Goal: Check status

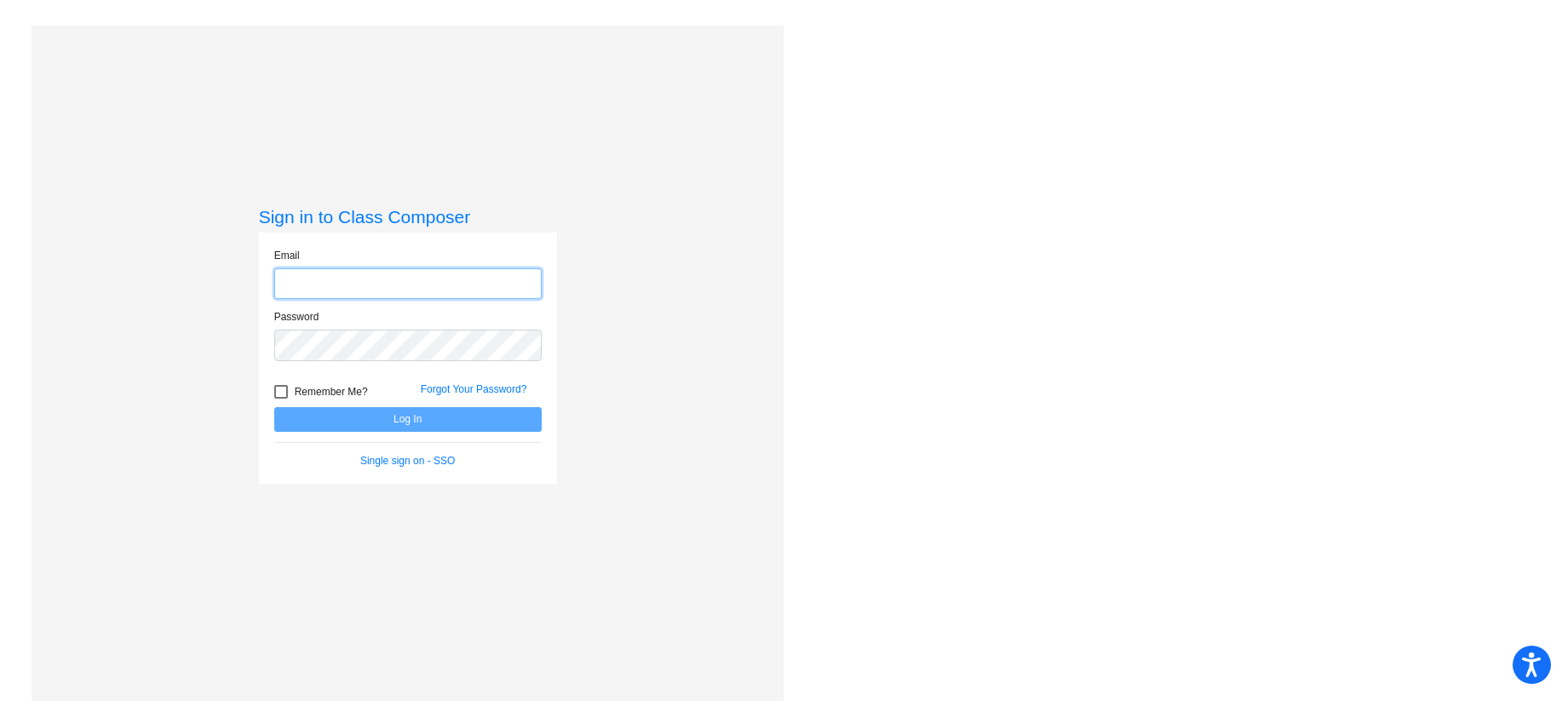
type input "[EMAIL_ADDRESS][DOMAIN_NAME]"
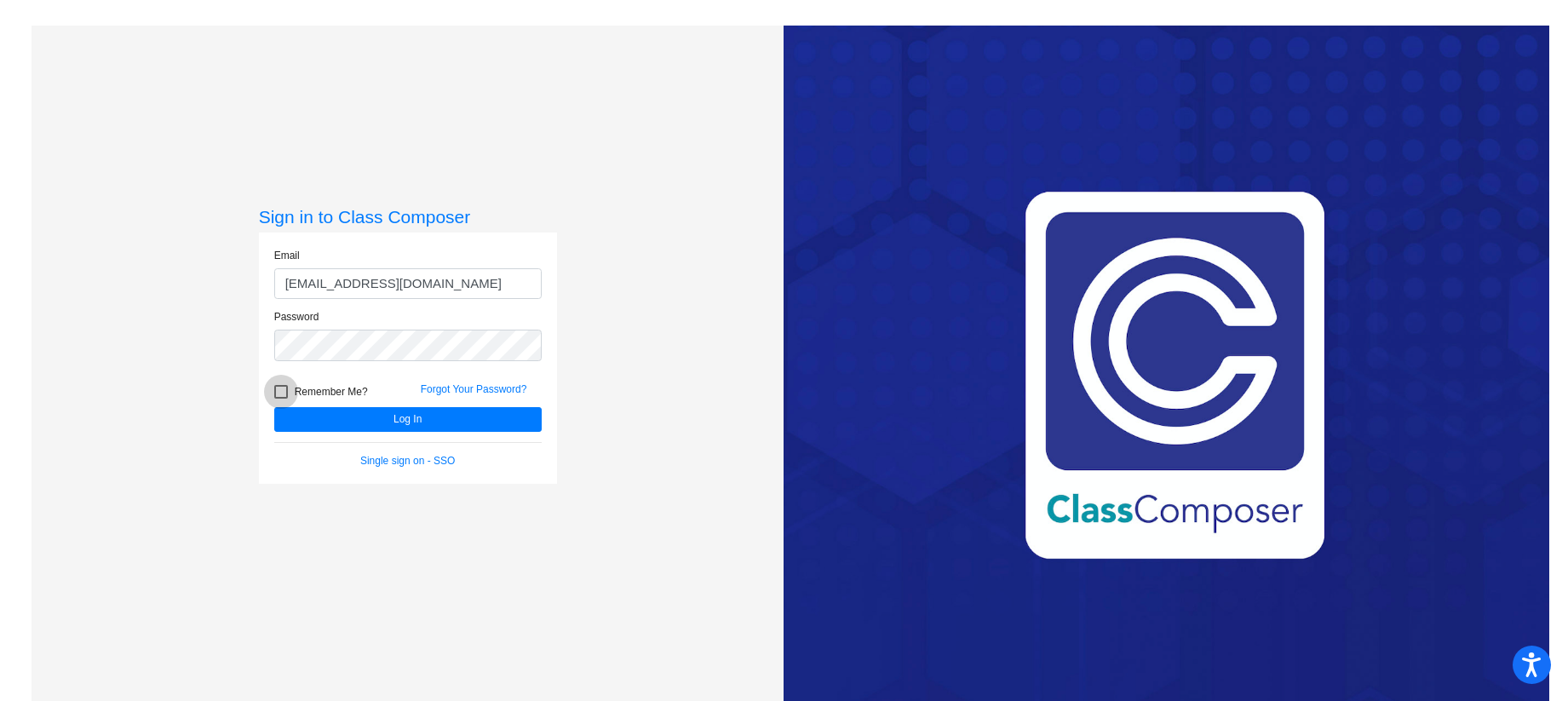
click at [276, 396] on div at bounding box center [281, 392] width 14 height 14
click at [280, 398] on input "Remember Me?" at bounding box center [280, 398] width 1 height 1
checkbox input "true"
click at [382, 416] on button "Log In" at bounding box center [408, 419] width 268 height 25
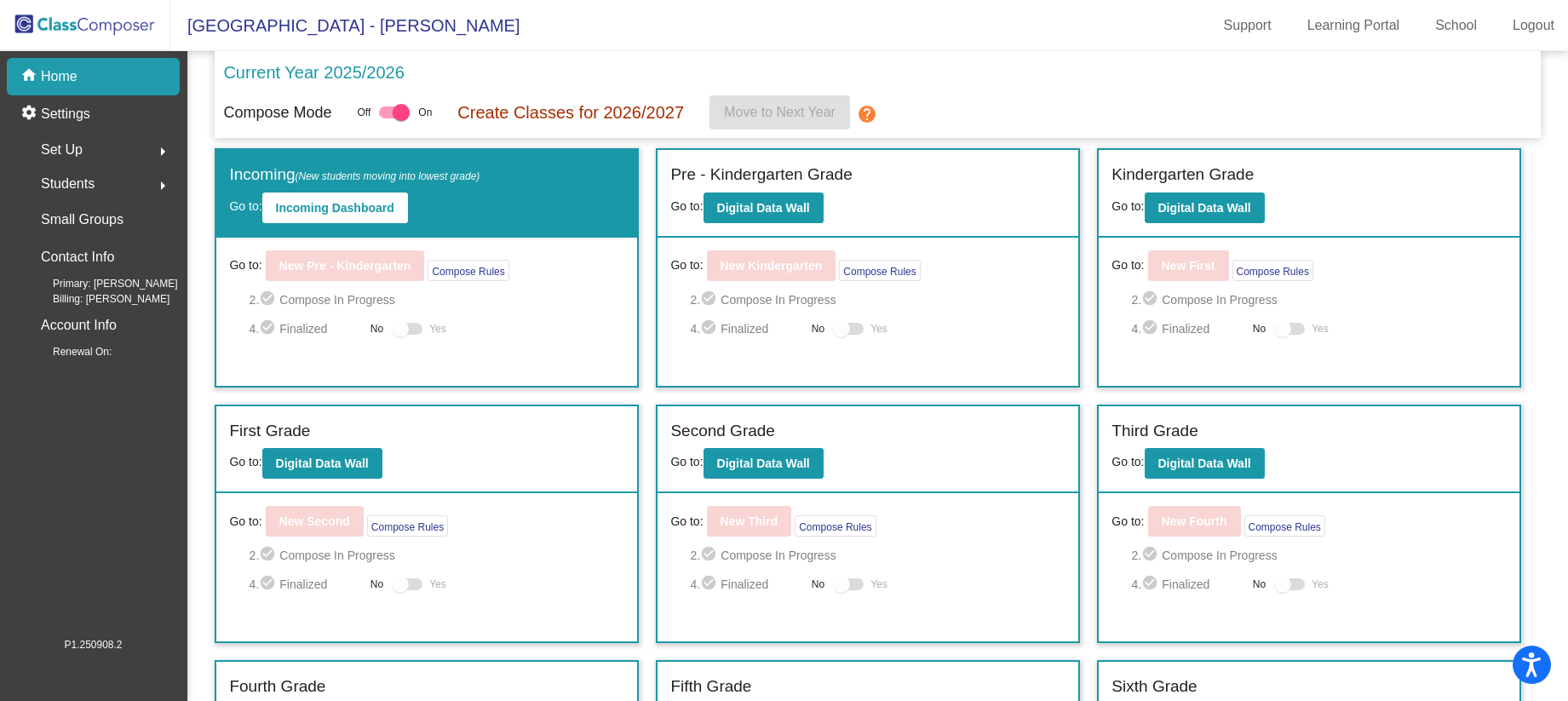
scroll to position [200, 0]
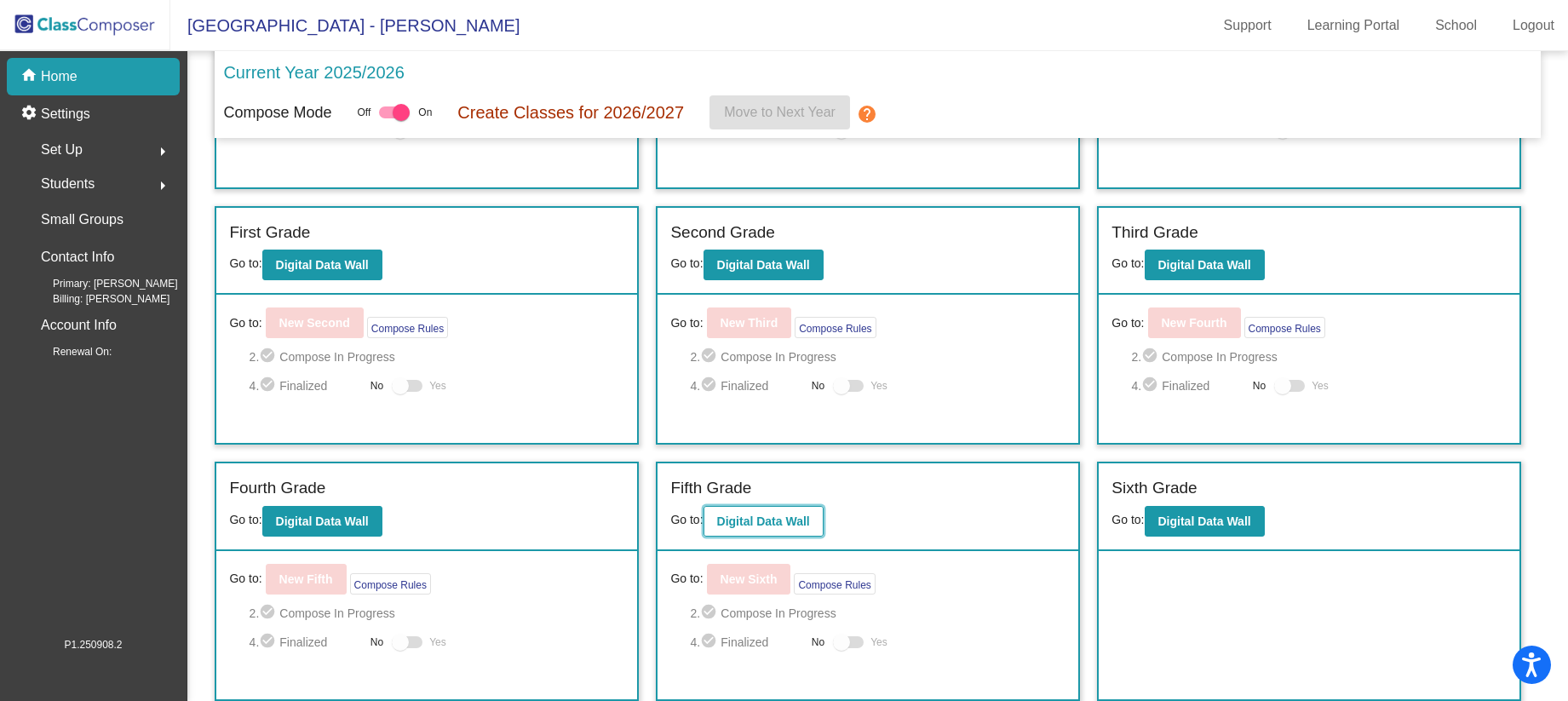
click at [752, 520] on b "Digital Data Wall" at bounding box center [763, 521] width 92 height 14
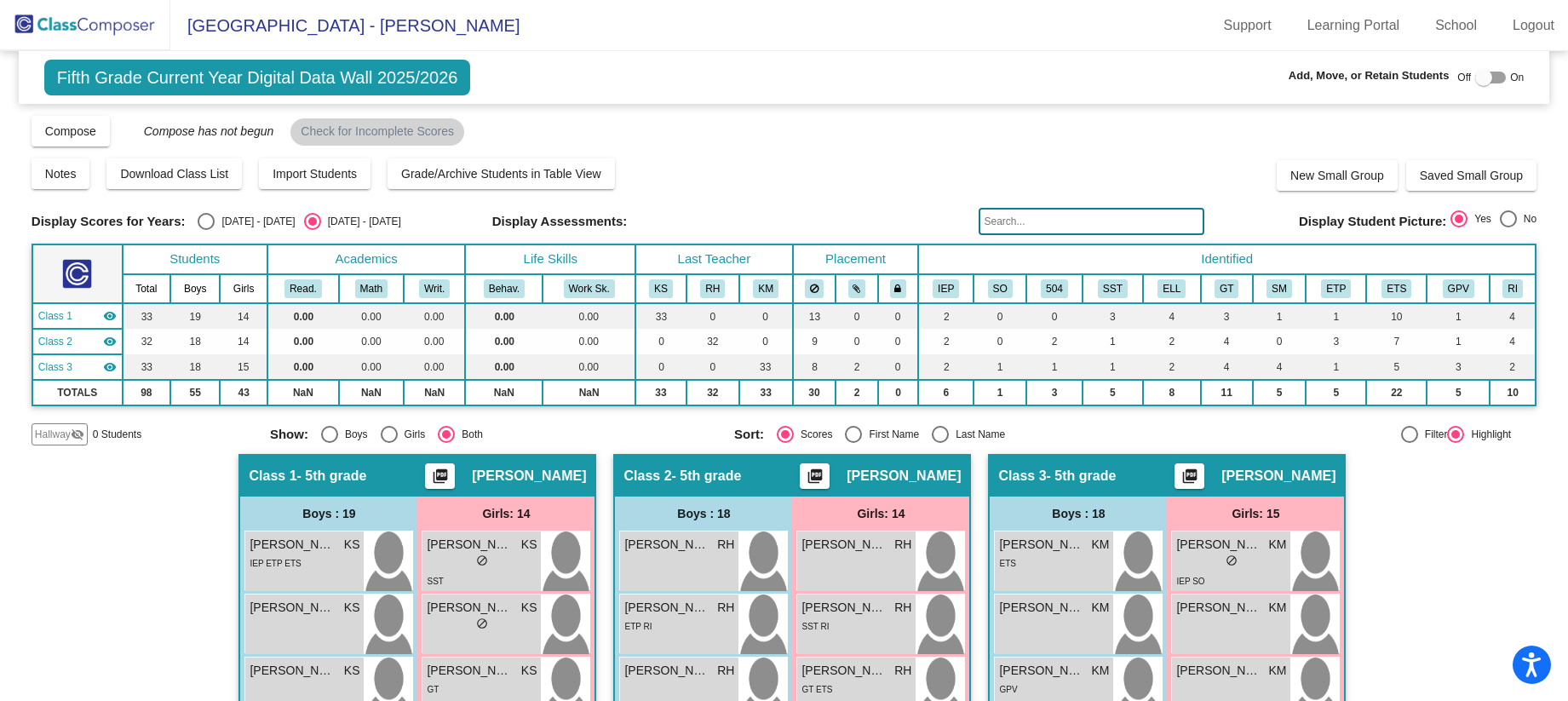
click at [202, 225] on div "Select an option" at bounding box center [206, 221] width 17 height 17
click at [206, 230] on input "[DATE] - [DATE]" at bounding box center [206, 230] width 1 height 1
radio input "true"
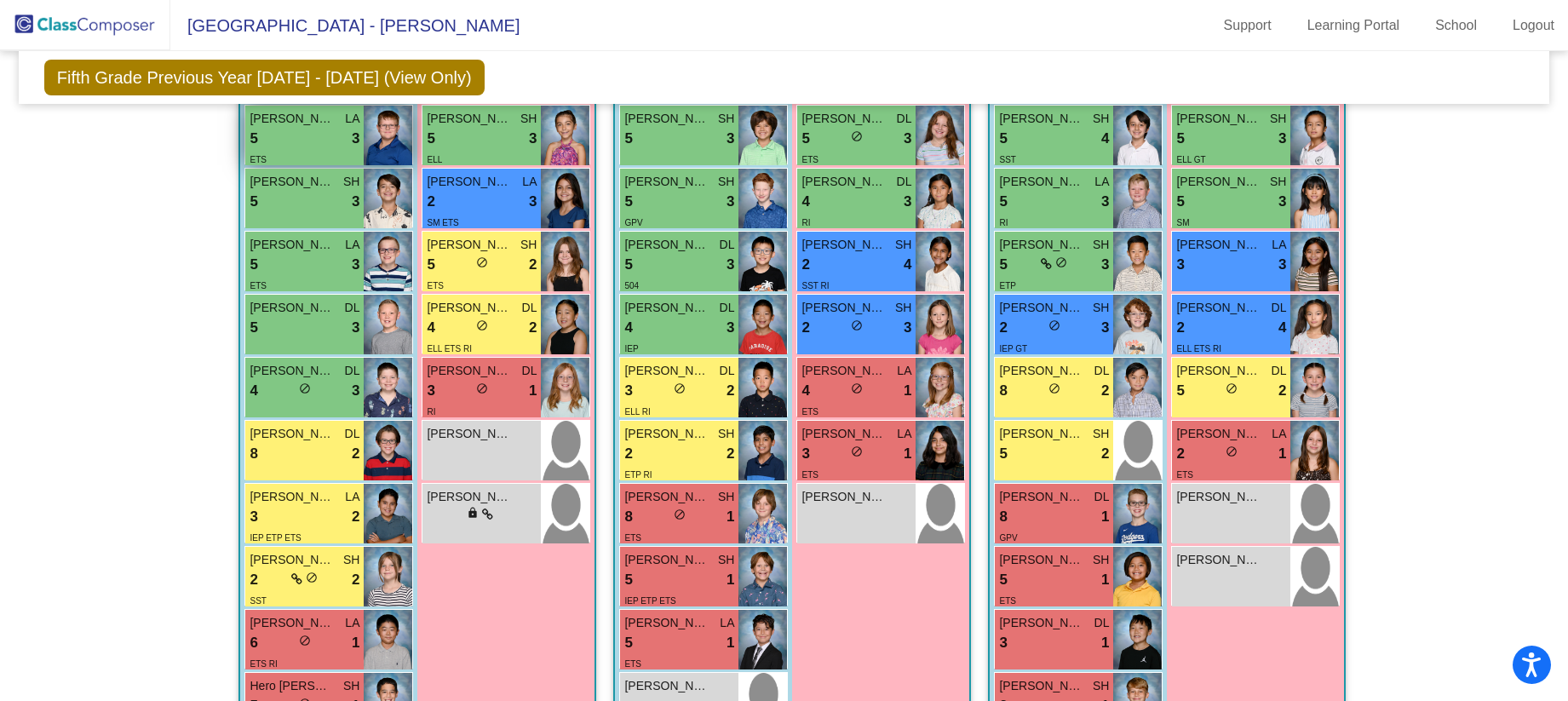
scroll to position [835, 0]
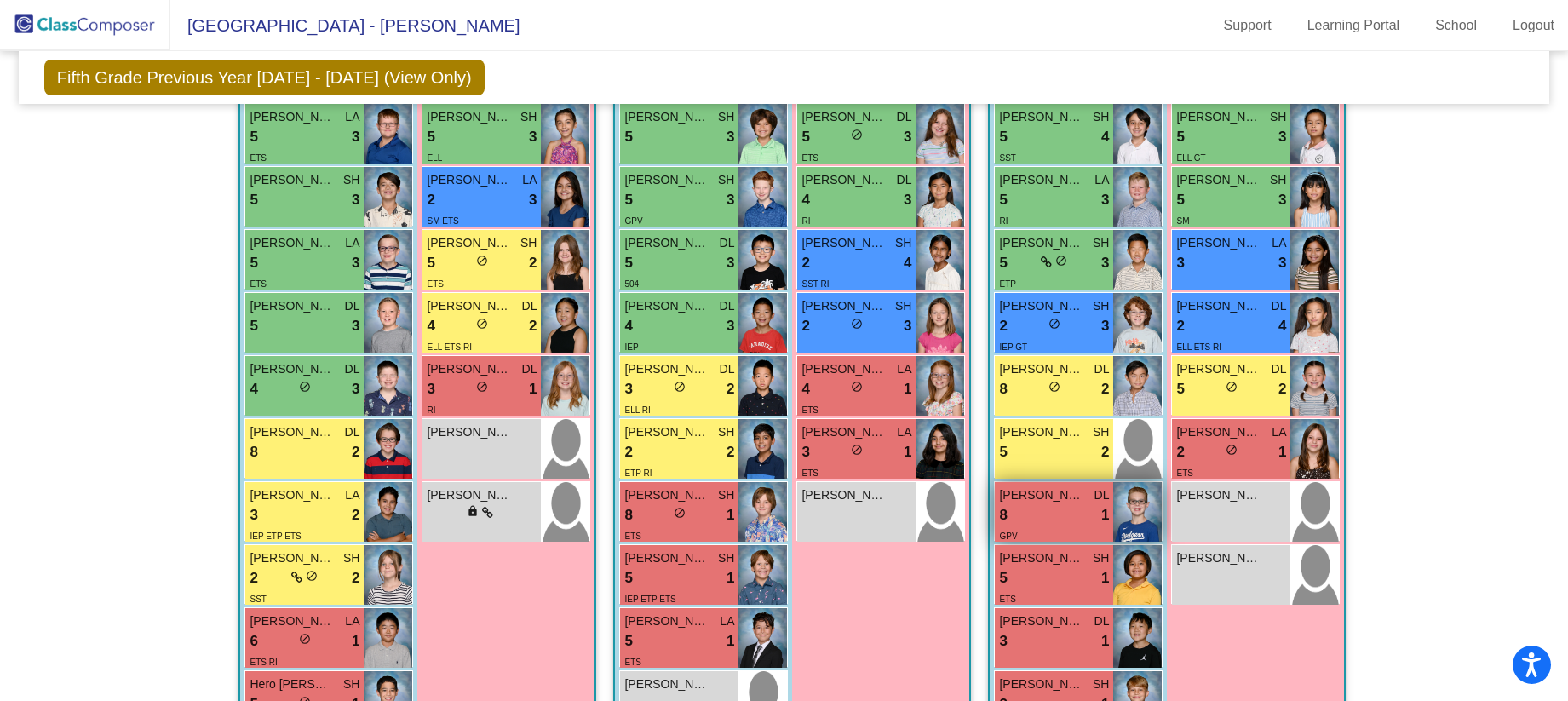
click at [1051, 518] on div "8 lock do_not_disturb_alt 1" at bounding box center [1053, 516] width 110 height 22
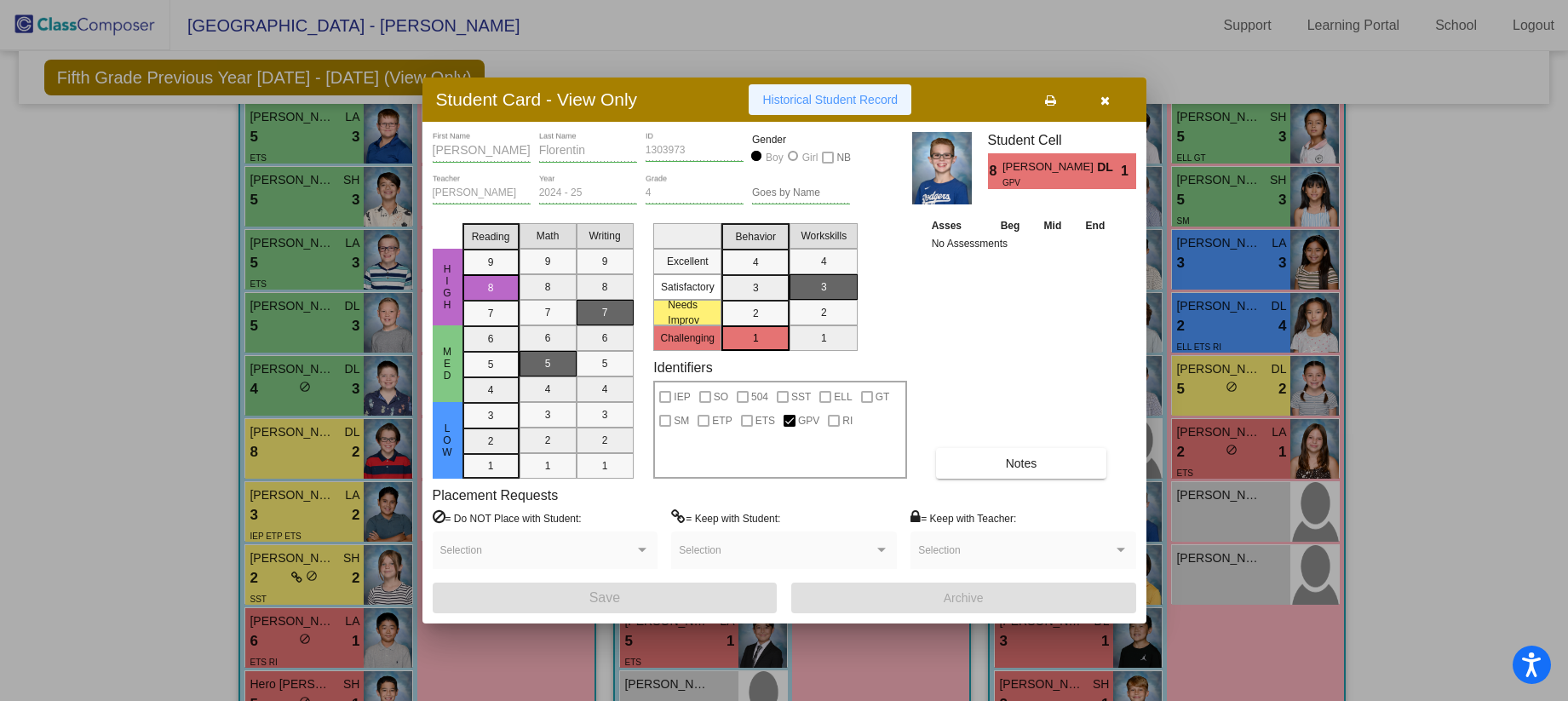
click at [791, 109] on button "Historical Student Record" at bounding box center [830, 99] width 162 height 30
click at [1102, 96] on icon "button" at bounding box center [1105, 100] width 10 height 12
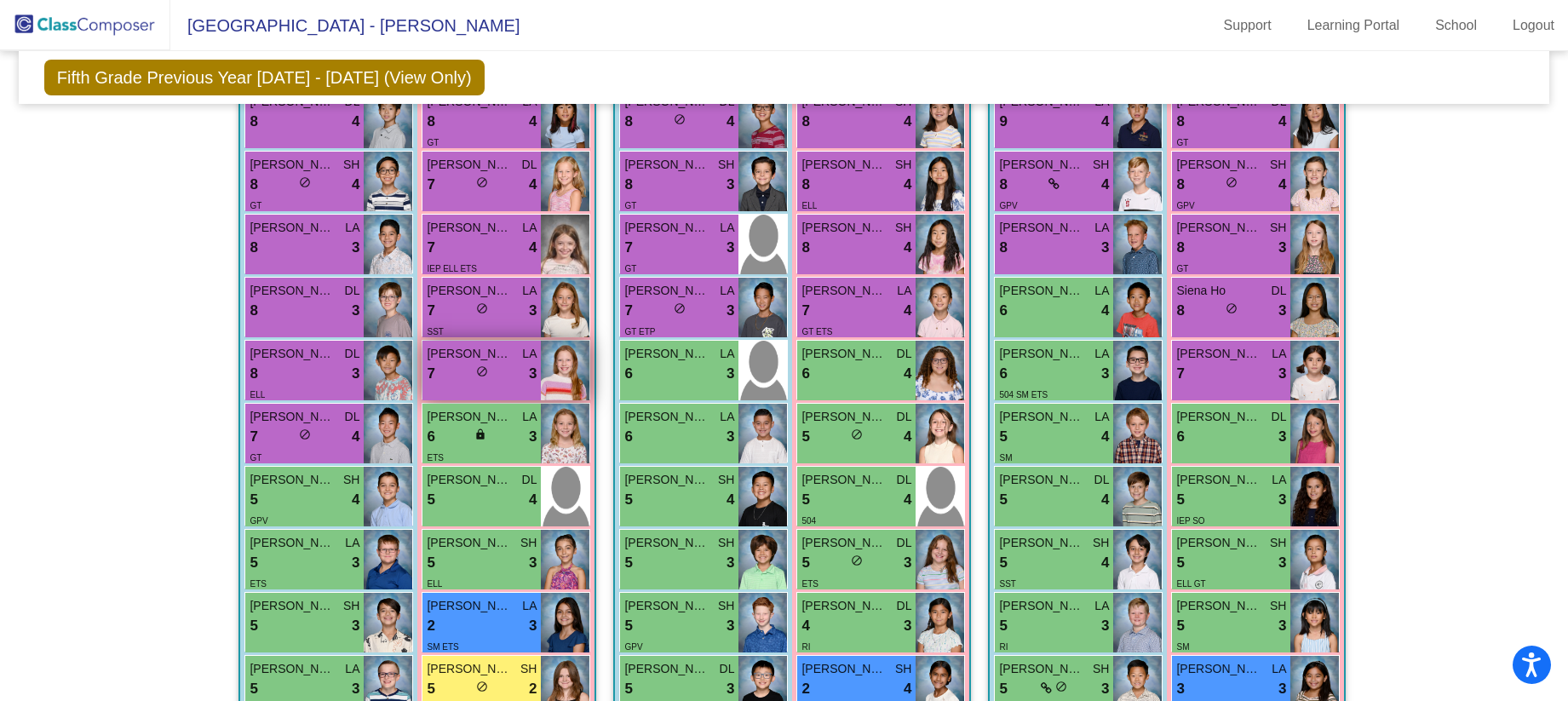
scroll to position [0, 0]
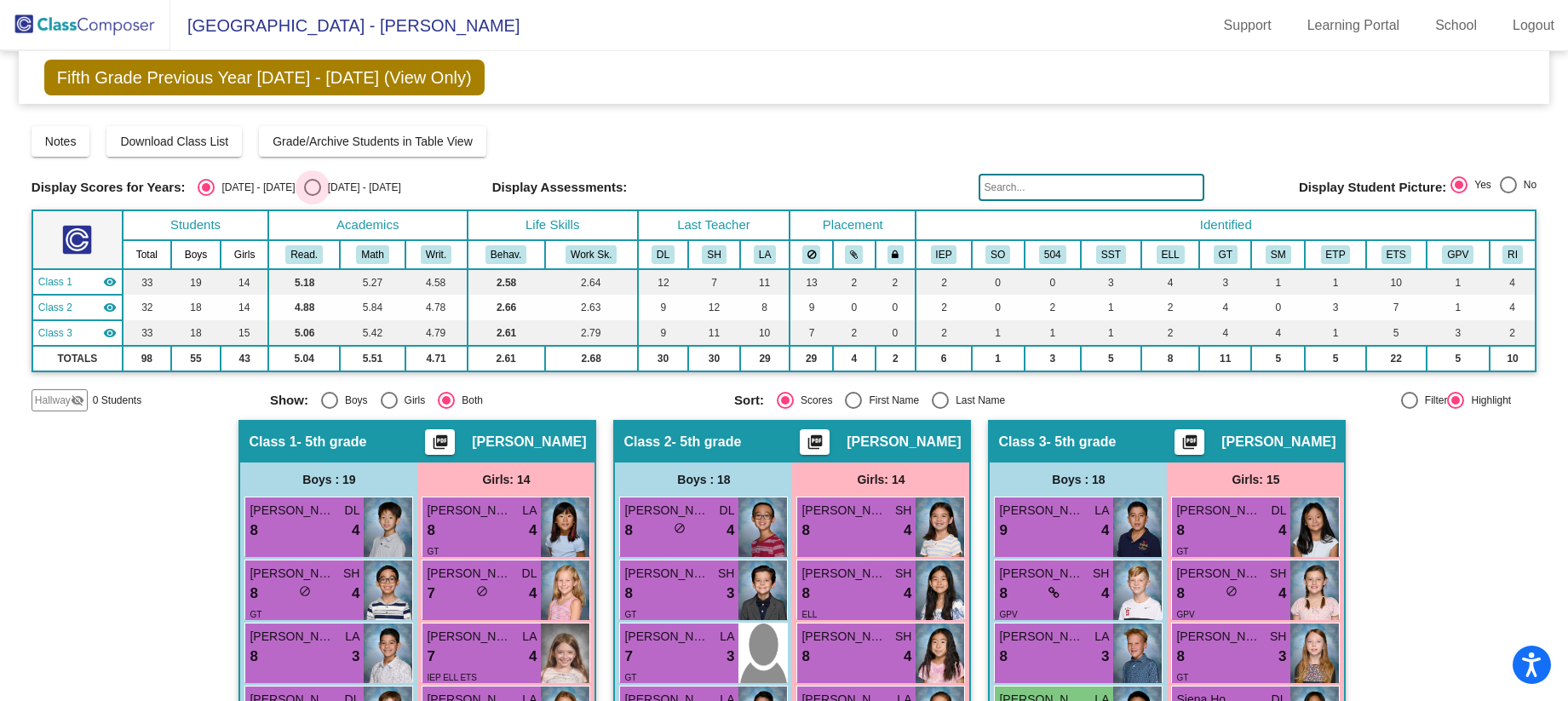
click at [304, 190] on div "Select an option" at bounding box center [313, 188] width 17 height 17
click at [312, 196] on input "[DATE] - [DATE]" at bounding box center [312, 196] width 1 height 1
radio input "true"
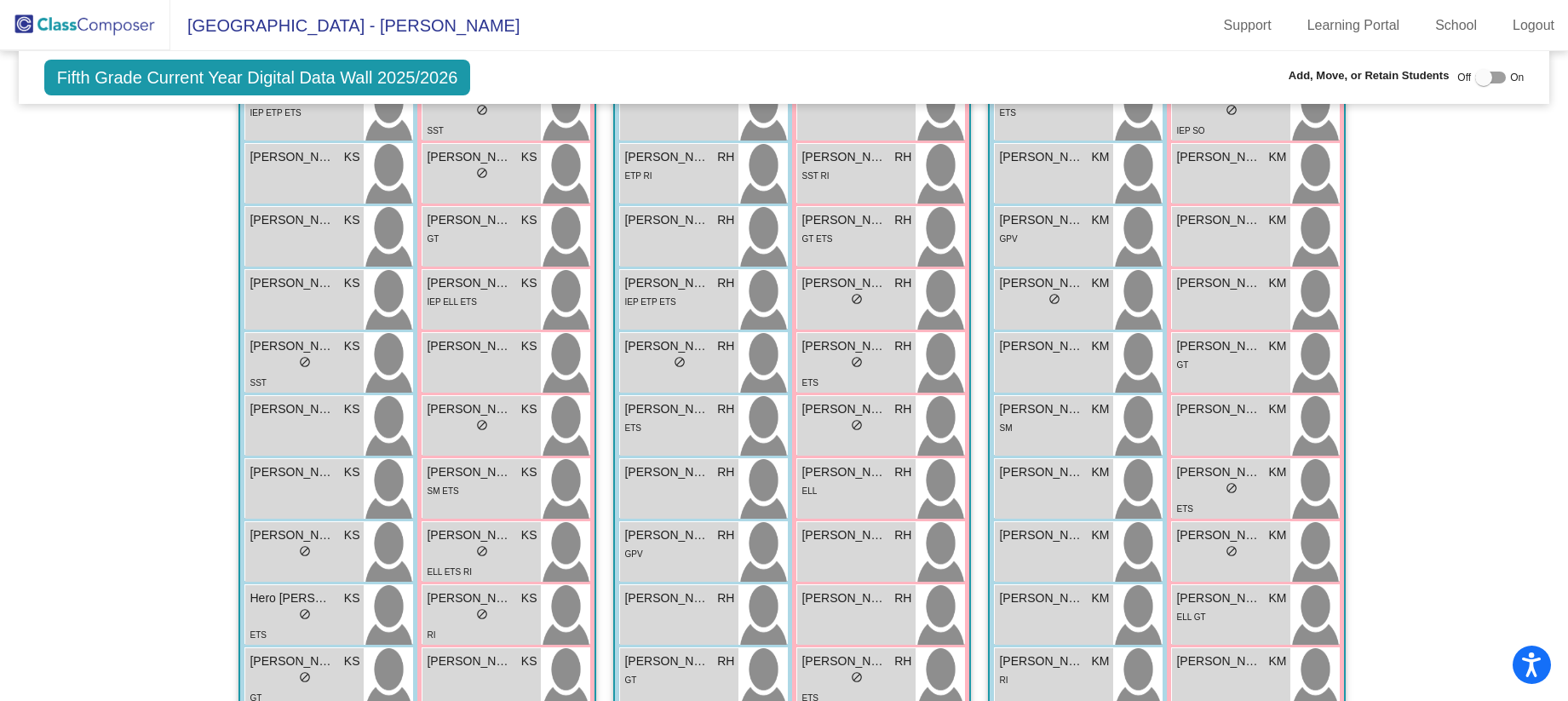
scroll to position [445, 0]
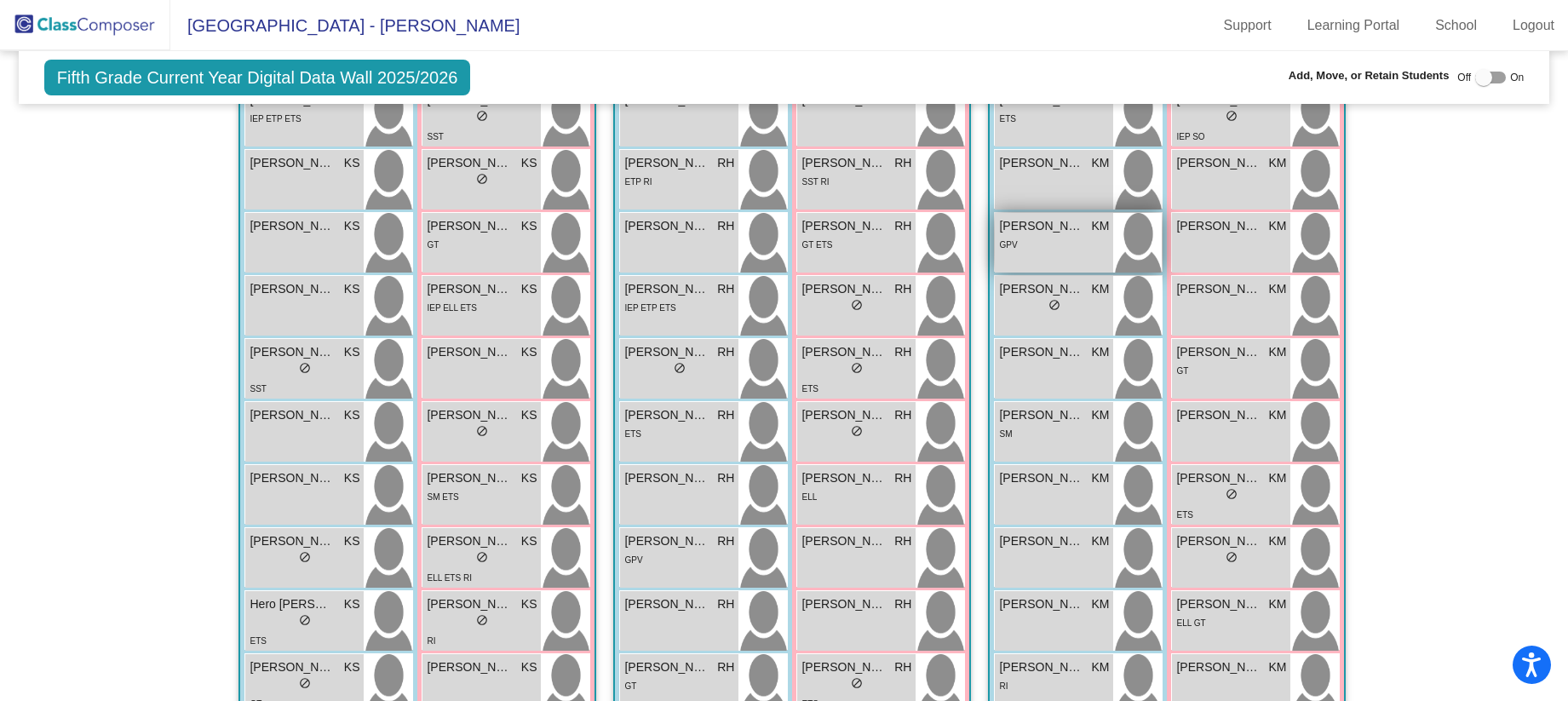
click at [1048, 252] on div "GPV" at bounding box center [1053, 244] width 110 height 18
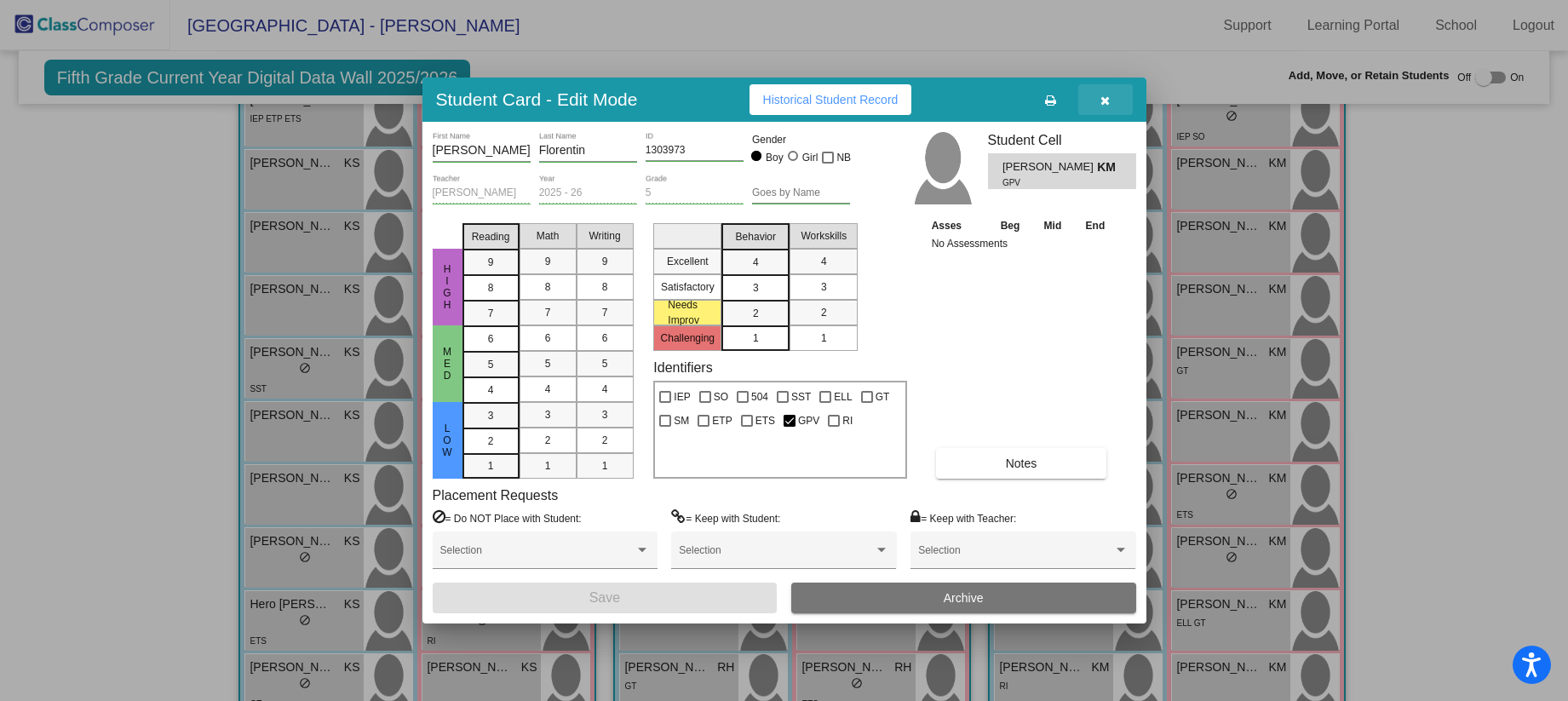
click at [1101, 95] on icon "button" at bounding box center [1105, 100] width 10 height 12
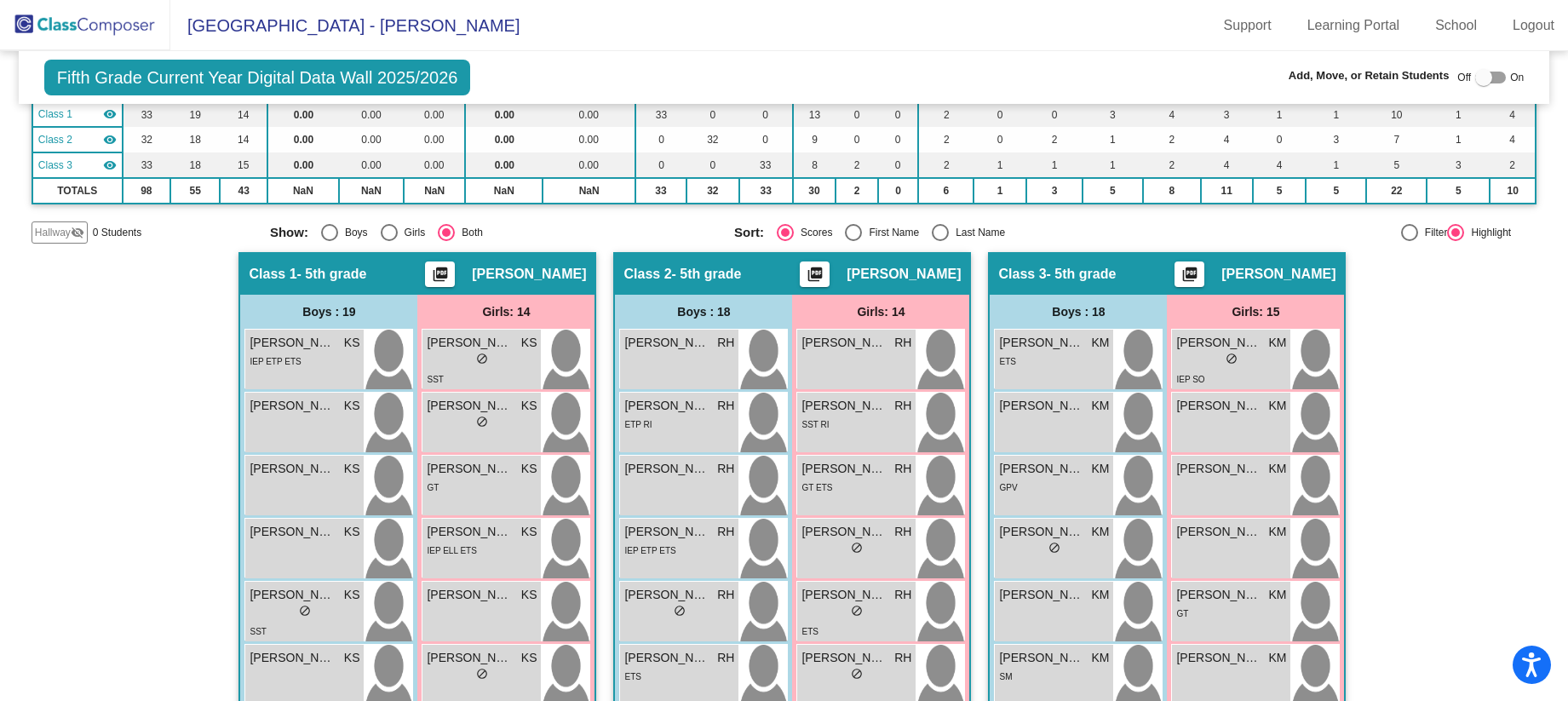
scroll to position [86, 0]
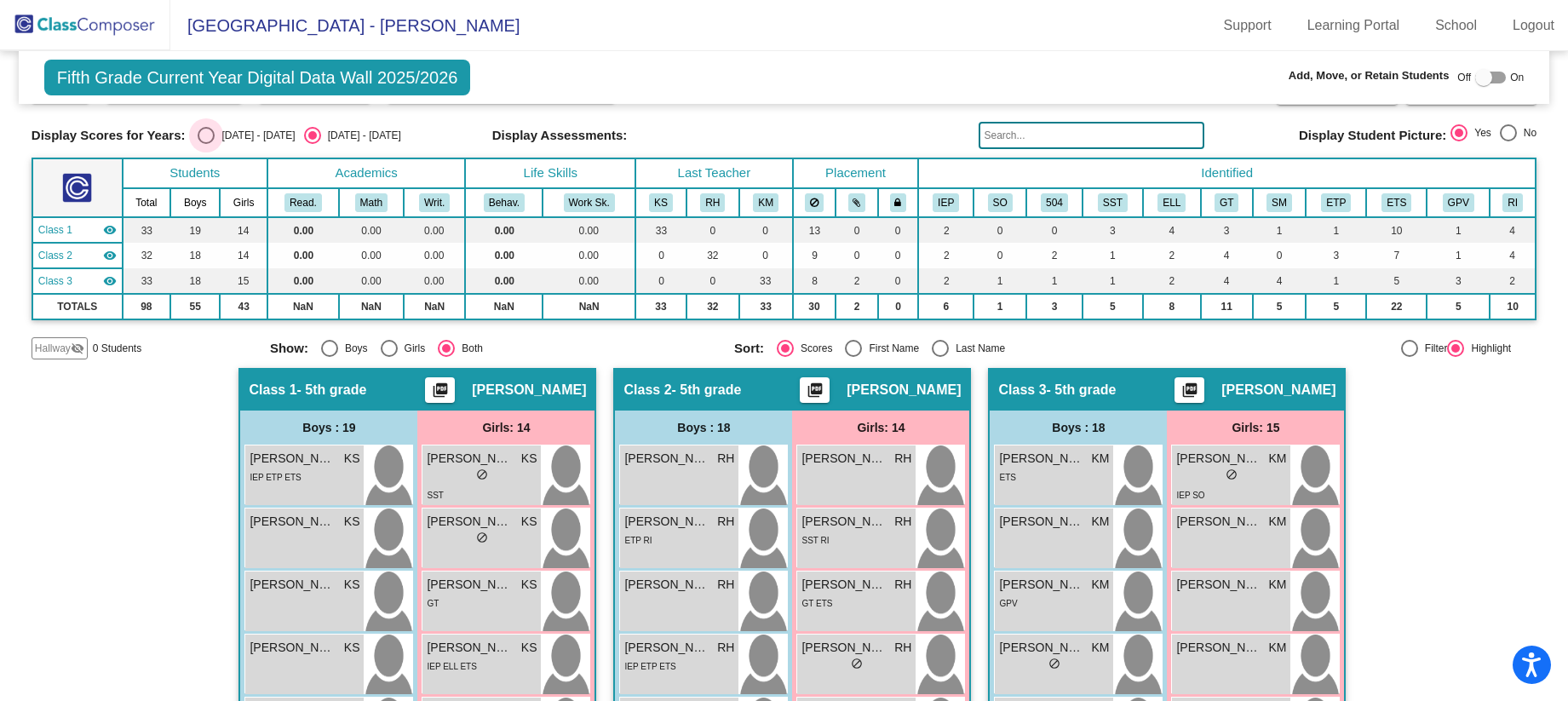
click at [208, 137] on div "Select an option" at bounding box center [206, 136] width 17 height 17
click at [206, 144] on input "[DATE] - [DATE]" at bounding box center [206, 144] width 1 height 1
radio input "true"
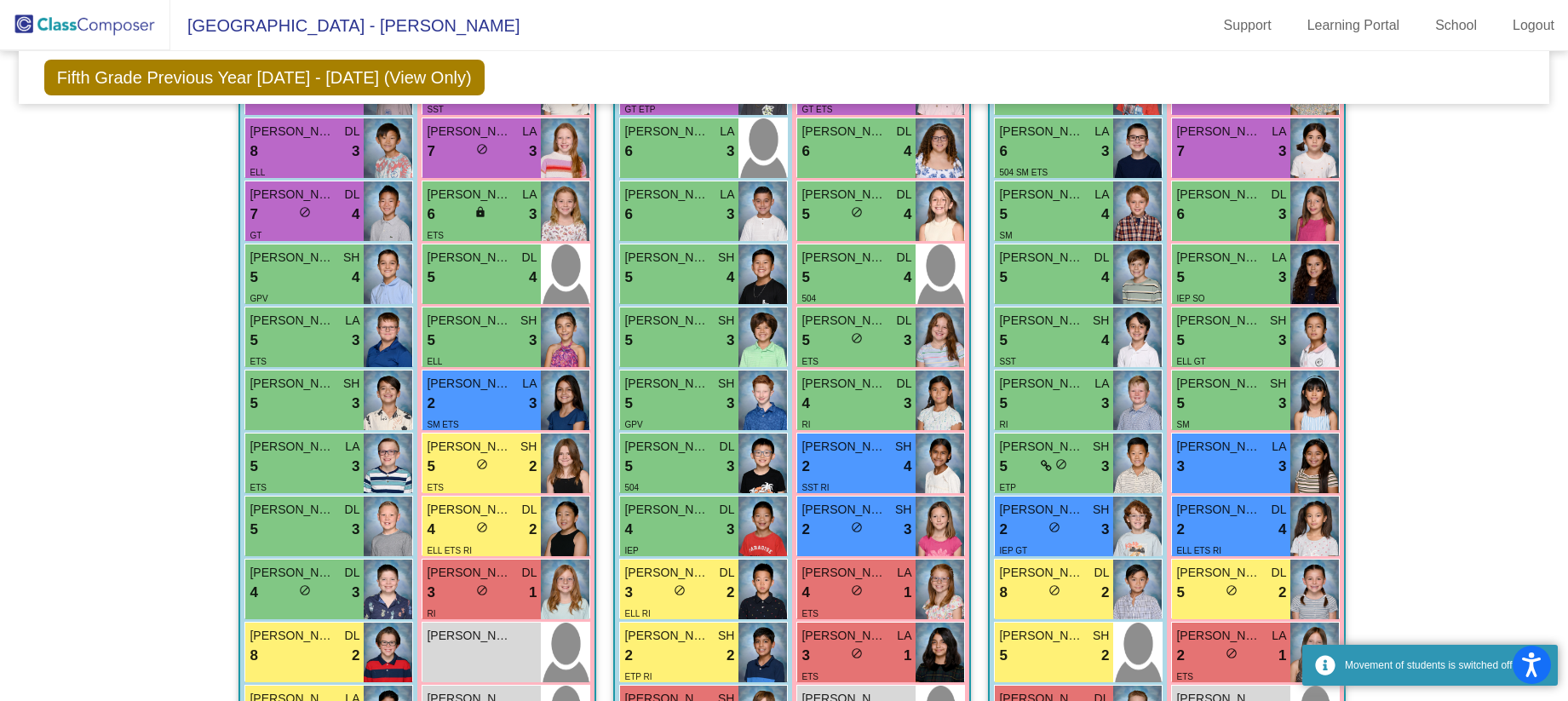
scroll to position [1021, 0]
